Goal: Complete application form

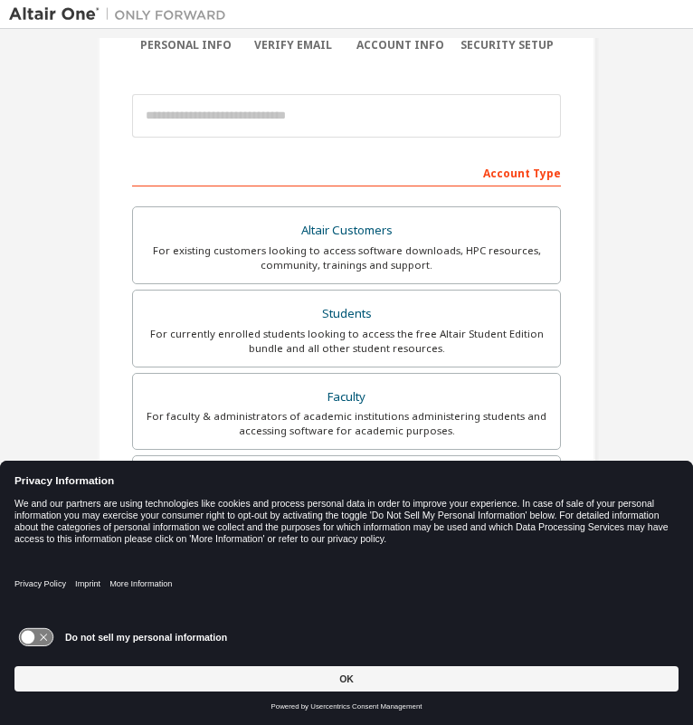
scroll to position [167, 0]
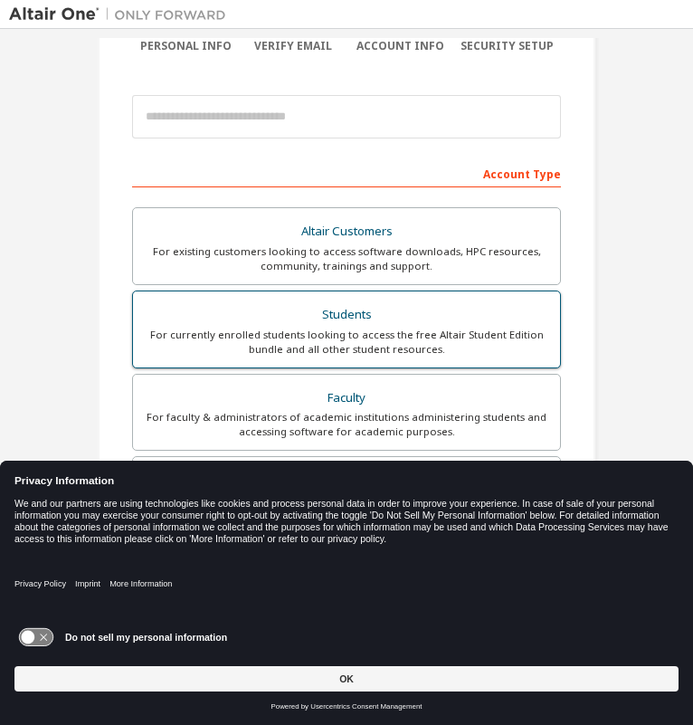
click at [300, 334] on div "For currently enrolled students looking to access the free Altair Student Editi…" at bounding box center [346, 342] width 405 height 29
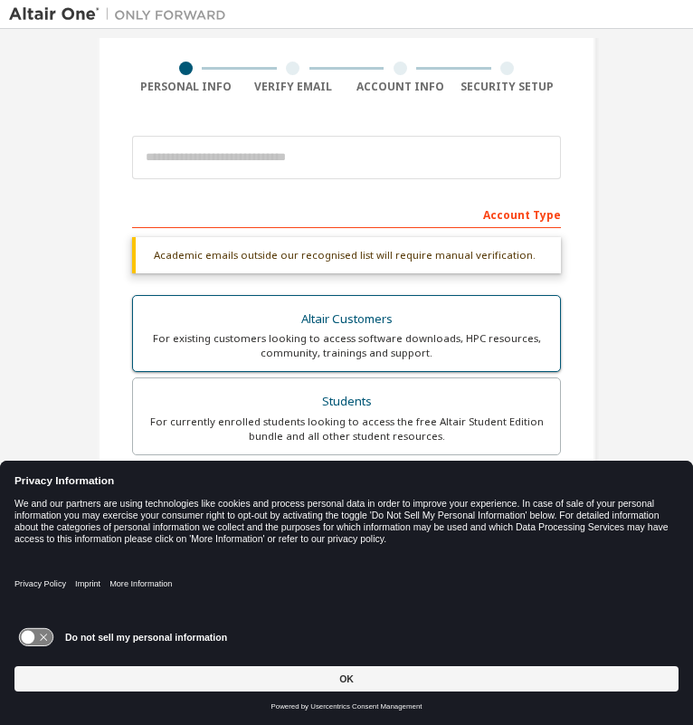
scroll to position [57, 0]
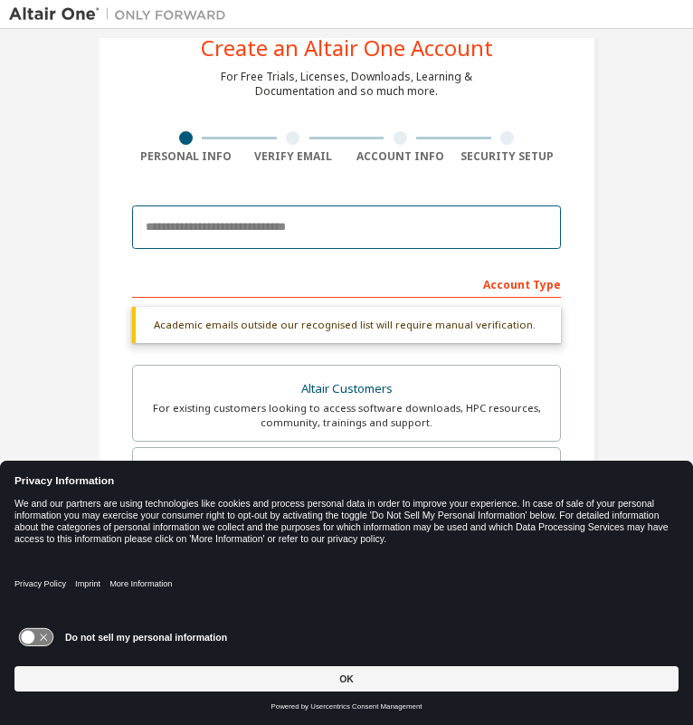
click at [337, 227] on input "email" at bounding box center [346, 226] width 429 height 43
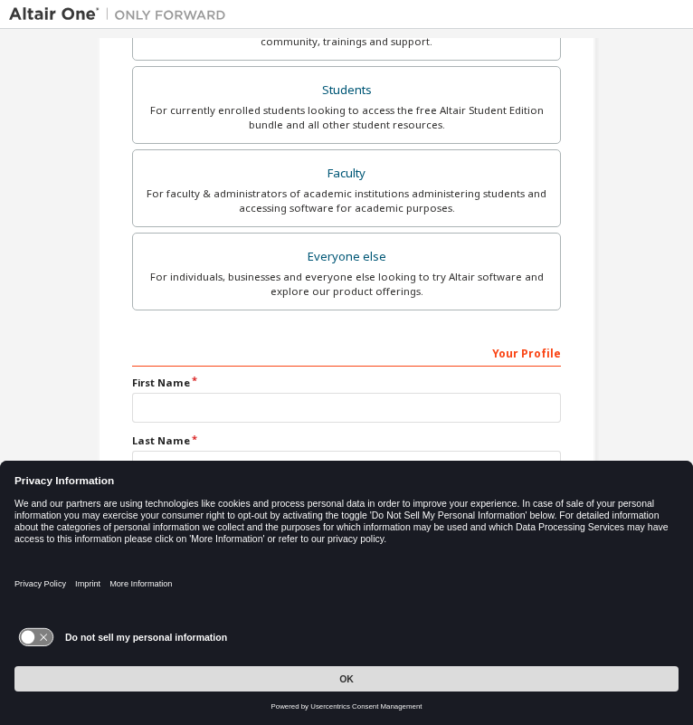
click at [313, 686] on button "OK" at bounding box center [346, 678] width 664 height 25
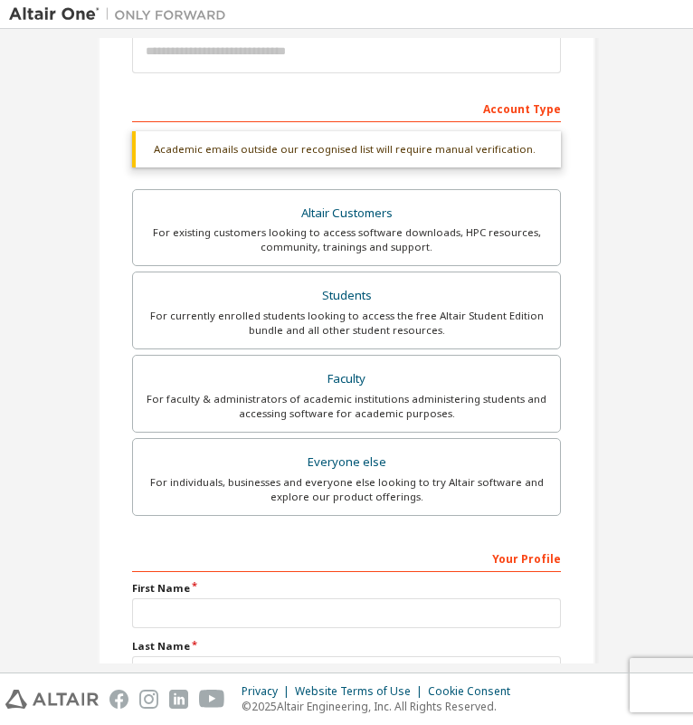
scroll to position [0, 0]
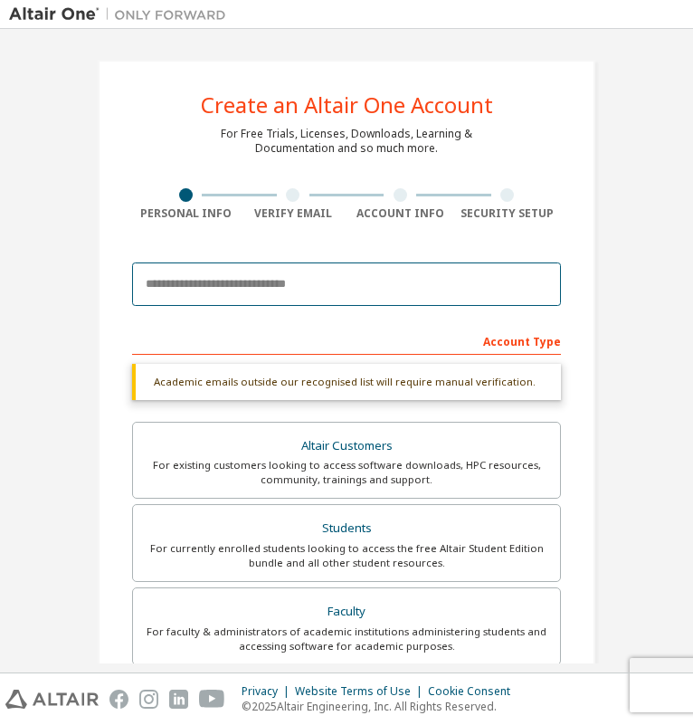
click at [242, 287] on input "email" at bounding box center [346, 283] width 429 height 43
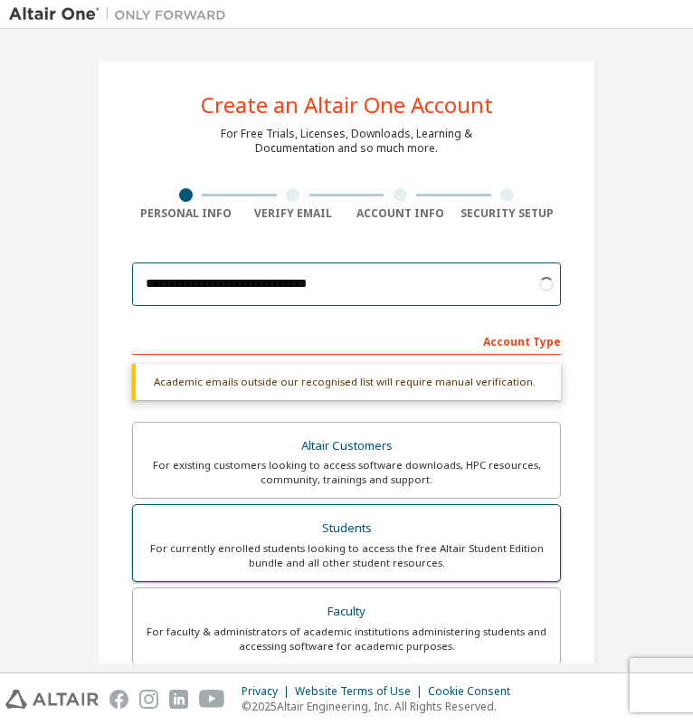
type input "**********"
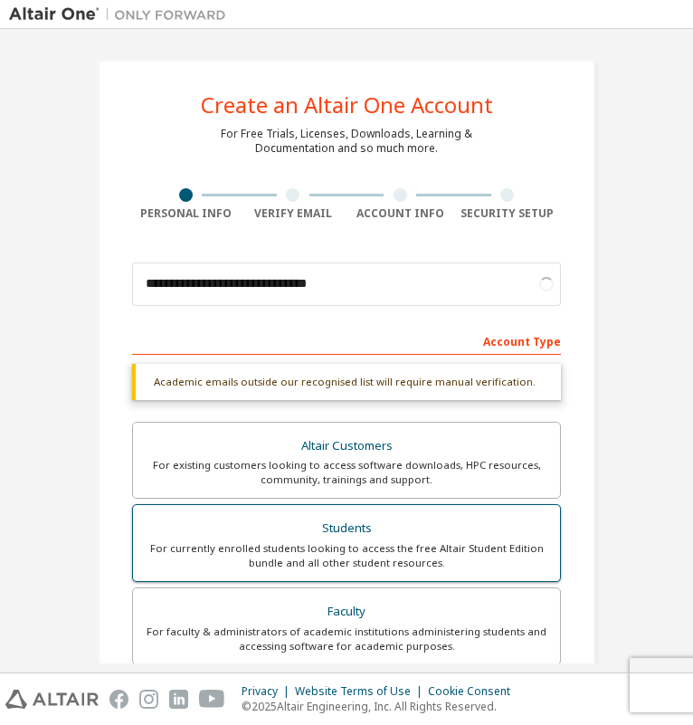
click at [307, 551] on div "For currently enrolled students looking to access the free Altair Student Editi…" at bounding box center [346, 555] width 405 height 29
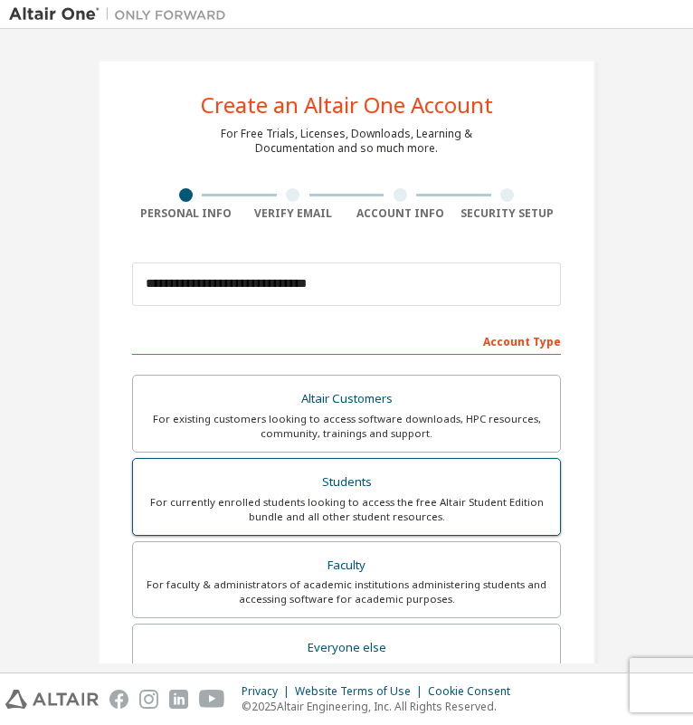
click at [333, 495] on div "For currently enrolled students looking to access the free Altair Student Editi…" at bounding box center [346, 509] width 405 height 29
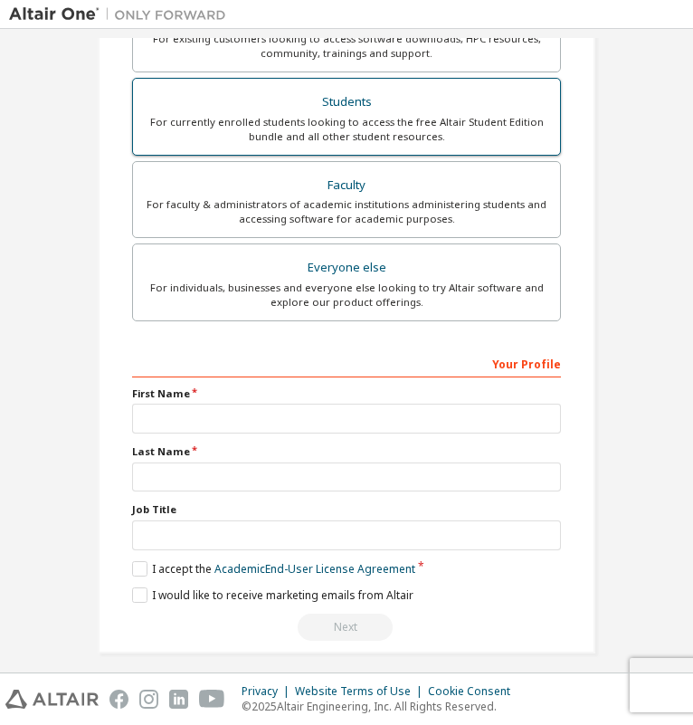
scroll to position [392, 0]
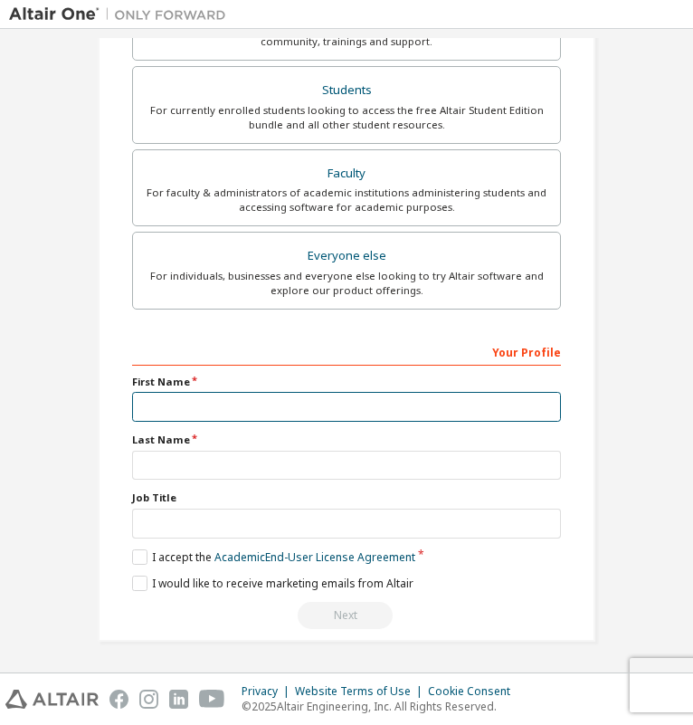
click at [266, 413] on input "text" at bounding box center [346, 407] width 429 height 30
type input "*****"
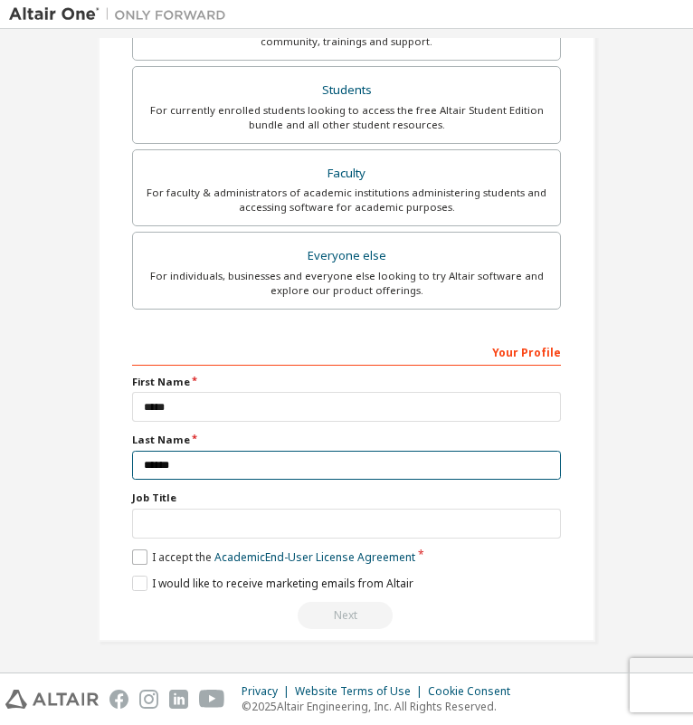
type input "******"
click at [139, 562] on label "I accept the Academic End-User License Agreement" at bounding box center [273, 556] width 283 height 15
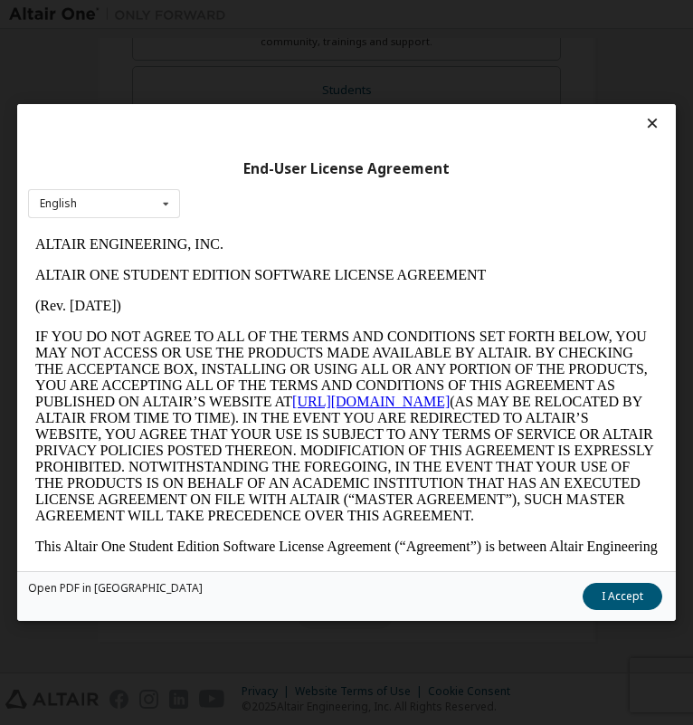
scroll to position [0, 0]
click at [630, 603] on button "I Accept" at bounding box center [623, 596] width 80 height 27
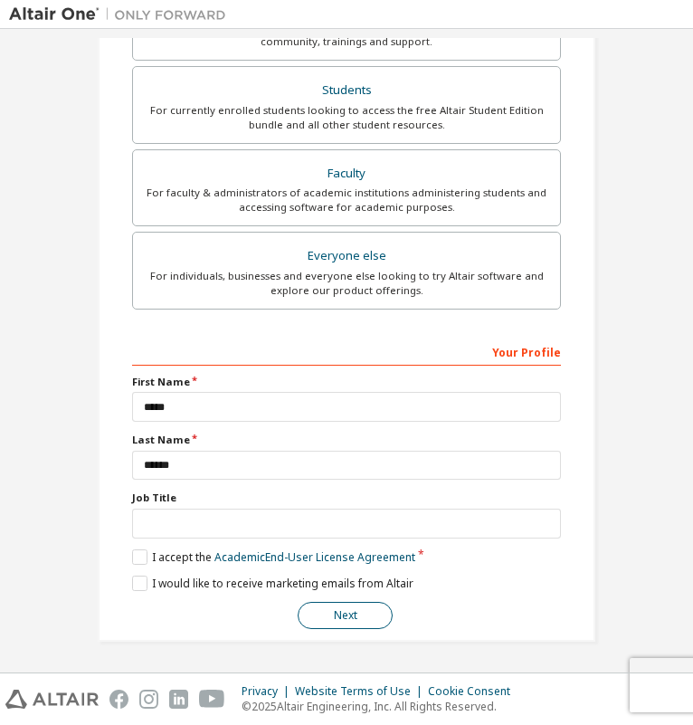
click at [330, 625] on button "Next" at bounding box center [345, 615] width 95 height 27
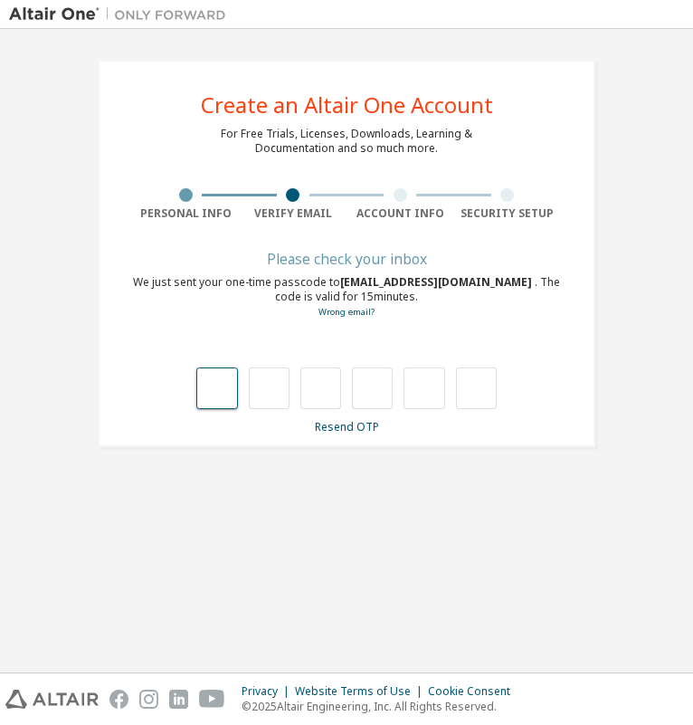
click at [227, 399] on input "text" at bounding box center [216, 388] width 41 height 42
type input "*"
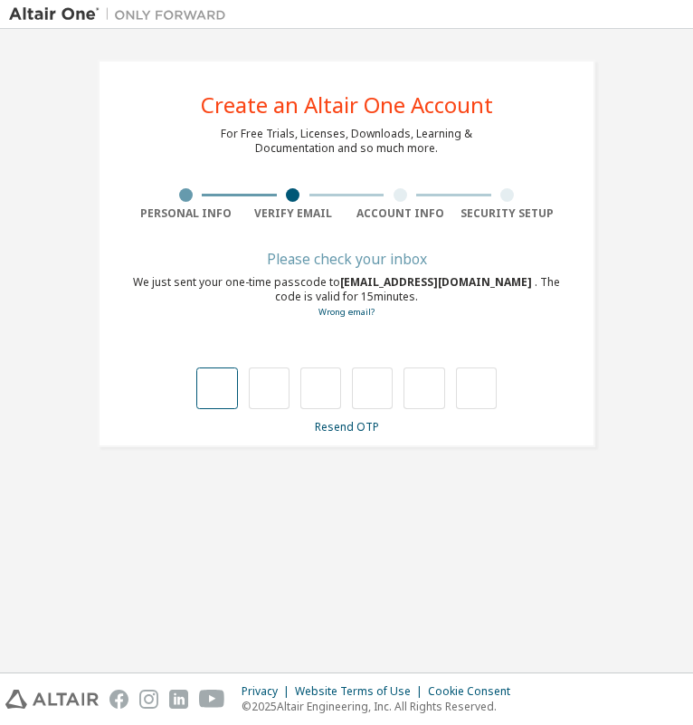
type input "*"
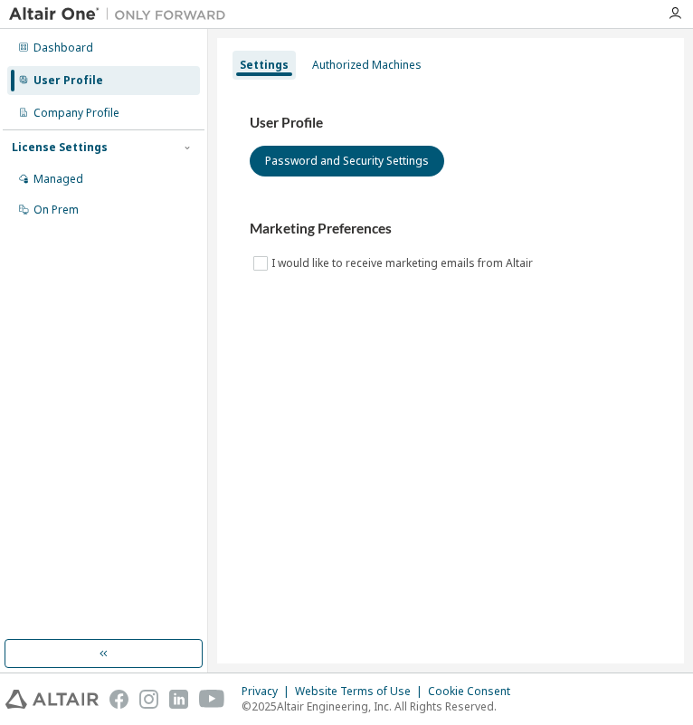
click at [69, 18] on img at bounding box center [122, 14] width 226 height 18
click at [157, 11] on img at bounding box center [122, 14] width 226 height 18
click at [90, 52] on div "Dashboard" at bounding box center [103, 47] width 193 height 29
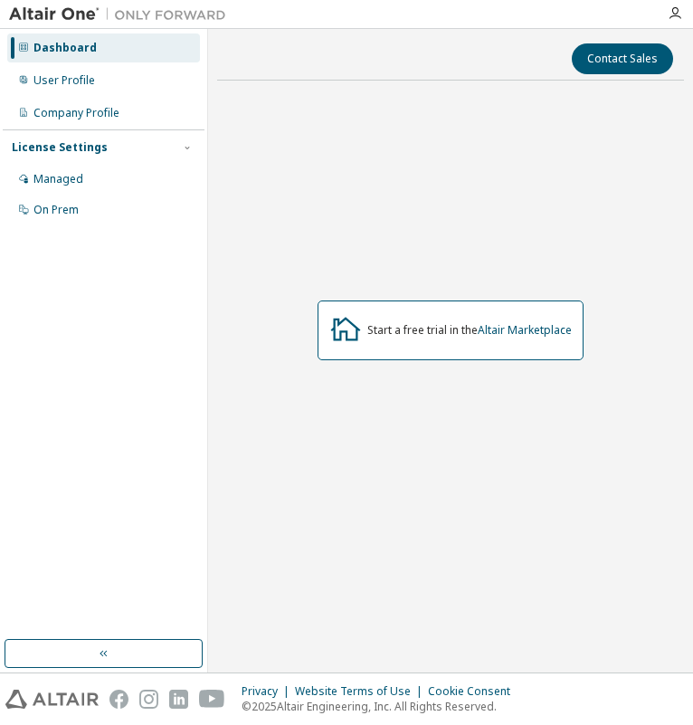
click at [408, 339] on div "Start a free trial in the Altair Marketplace" at bounding box center [451, 330] width 266 height 60
click at [82, 73] on div "User Profile" at bounding box center [64, 80] width 62 height 14
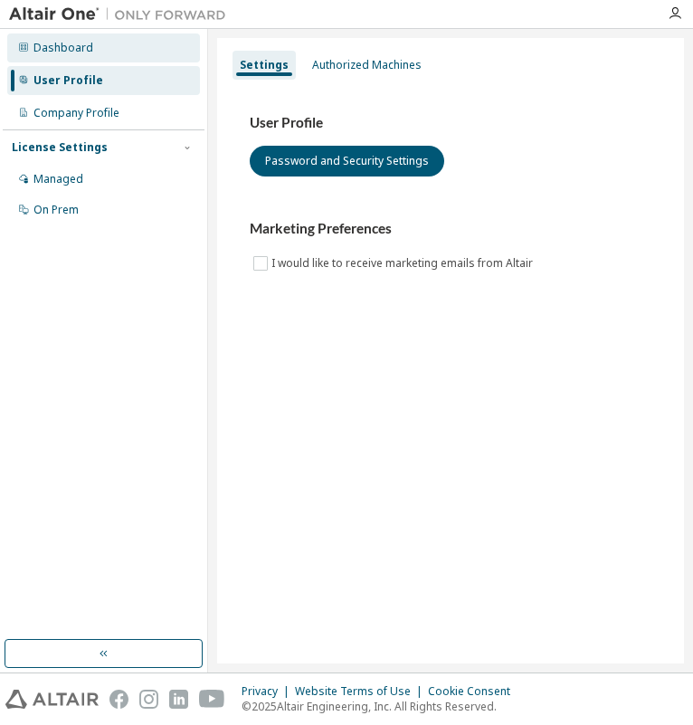
click at [119, 56] on div "Dashboard" at bounding box center [103, 47] width 193 height 29
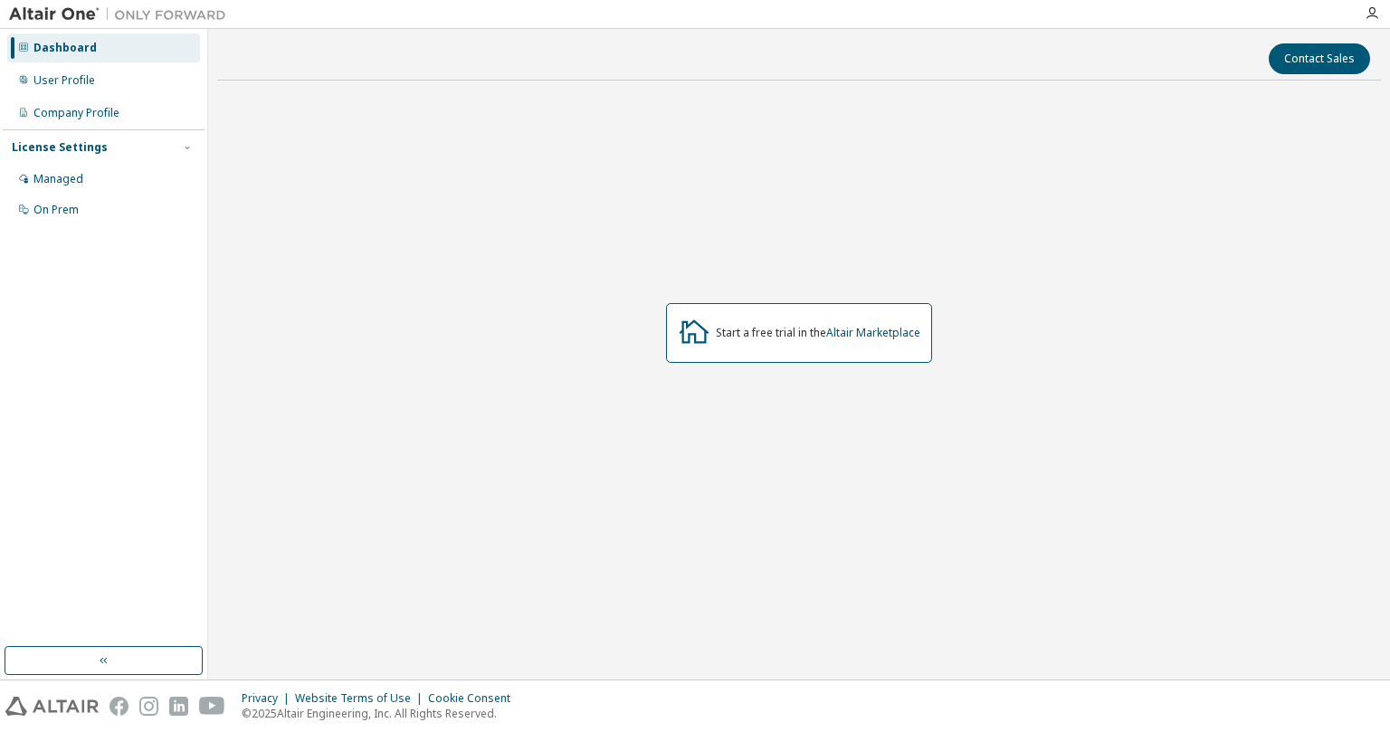
click at [821, 335] on div "Start a free trial in the Altair Marketplace" at bounding box center [818, 333] width 204 height 14
click at [862, 340] on div "Start a free trial in the Altair Marketplace" at bounding box center [799, 333] width 266 height 60
click at [856, 332] on link "Altair Marketplace" at bounding box center [873, 332] width 94 height 15
